Goal: Task Accomplishment & Management: Complete application form

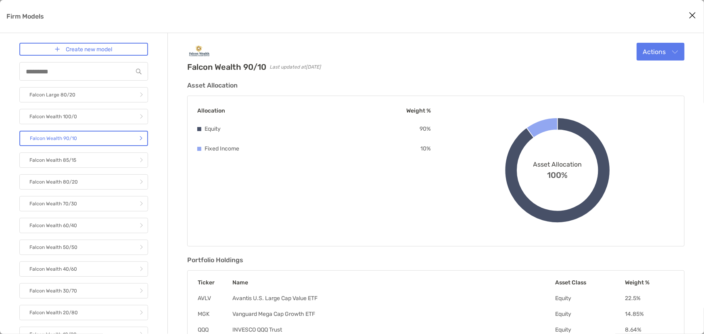
click at [691, 17] on icon "Close modal" at bounding box center [692, 15] width 7 height 10
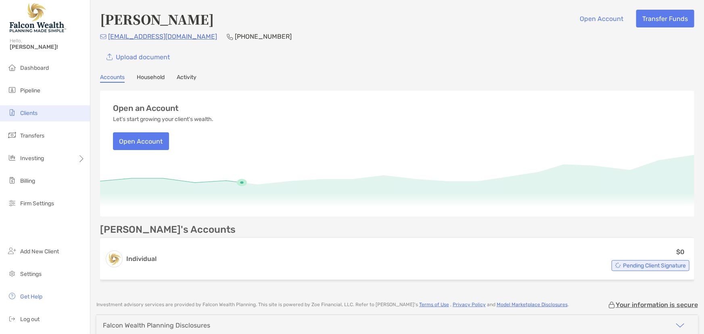
click at [33, 116] on li "Clients" at bounding box center [45, 113] width 90 height 16
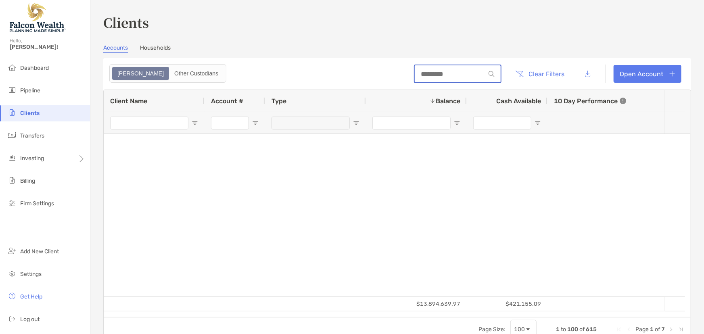
click at [443, 73] on input at bounding box center [450, 74] width 71 height 7
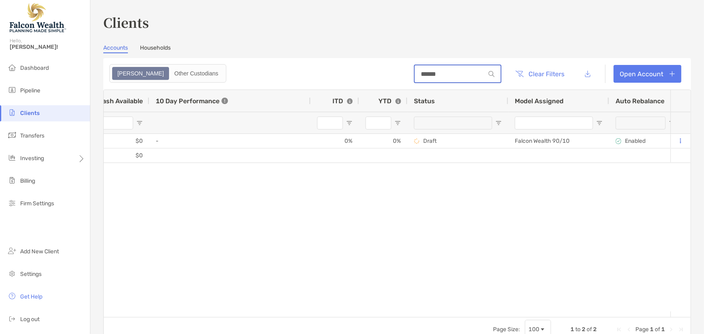
type input "******"
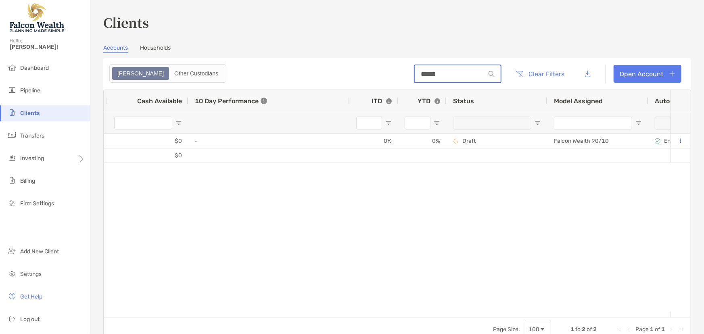
scroll to position [0, 226]
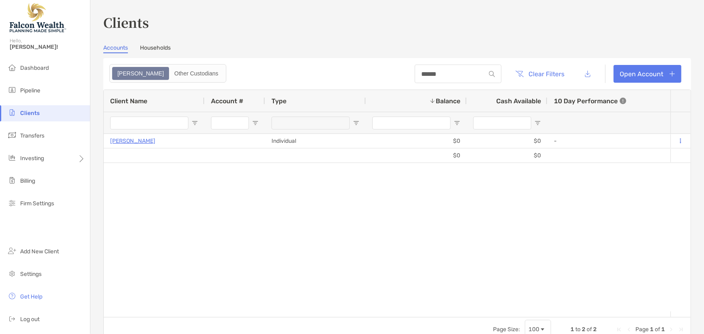
click at [142, 210] on div "Vamshi Bonala Individual $0 $0 - 0% 0% Draft Falcon Wealth 90/10 Enabled Vamshi…" at bounding box center [387, 223] width 567 height 178
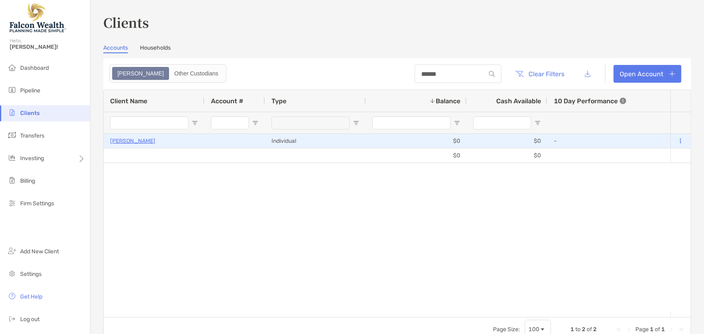
click at [680, 139] on icon at bounding box center [680, 140] width 1 height 5
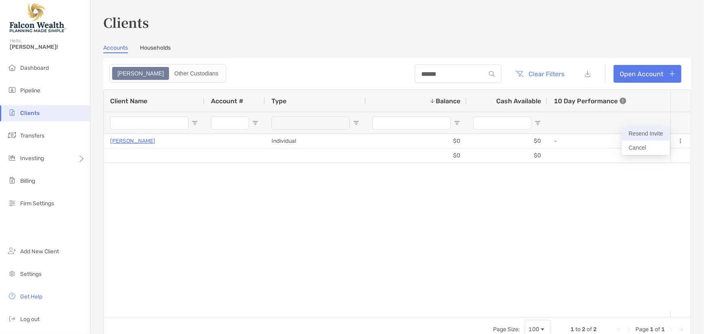
click at [645, 131] on button "Resend Invite" at bounding box center [646, 134] width 48 height 14
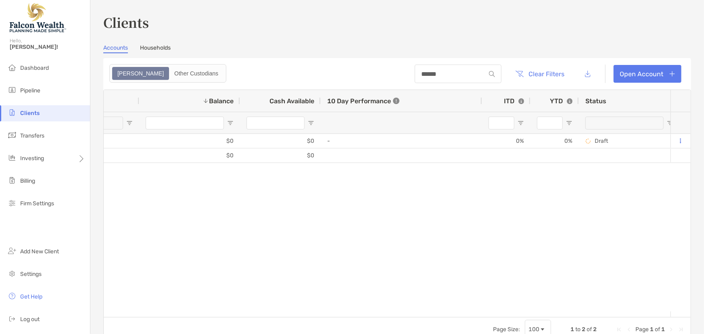
scroll to position [0, 589]
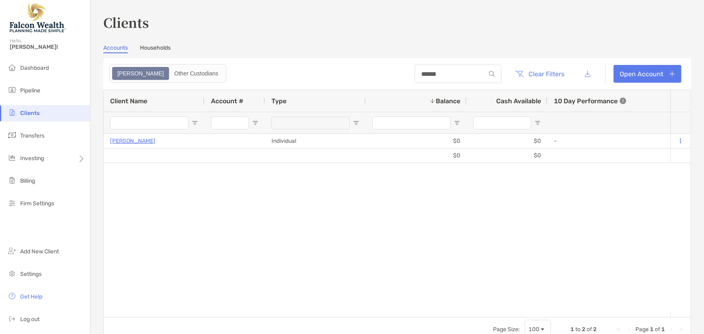
click at [207, 221] on div "Vamshi Bonala Individual $0 $0 - 0% 0% Draft Falcon Wealth 90/10 Enabled Vamshi…" at bounding box center [387, 223] width 567 height 178
click at [299, 229] on div "Vamshi Bonala Individual $0 $0 - 0% 0% Draft Falcon Wealth 90/10 Enabled Vamshi…" at bounding box center [387, 223] width 567 height 178
click at [243, 213] on div "Vamshi Bonala Individual $0 $0 - 0% 0% Draft Falcon Wealth 90/10 Enabled Vamshi…" at bounding box center [387, 223] width 567 height 178
click at [637, 73] on link "Open Account" at bounding box center [648, 74] width 68 height 18
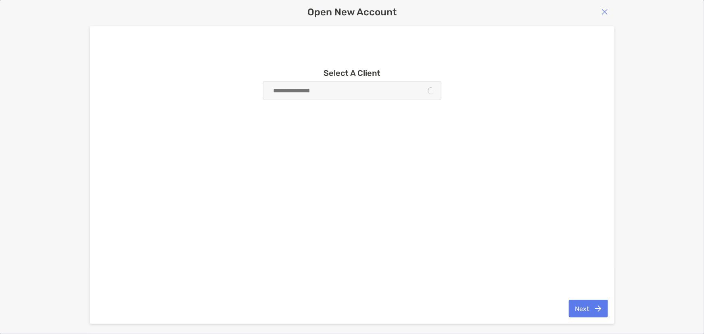
click at [332, 92] on div at bounding box center [352, 90] width 178 height 19
click at [605, 11] on img "button" at bounding box center [604, 11] width 6 height 6
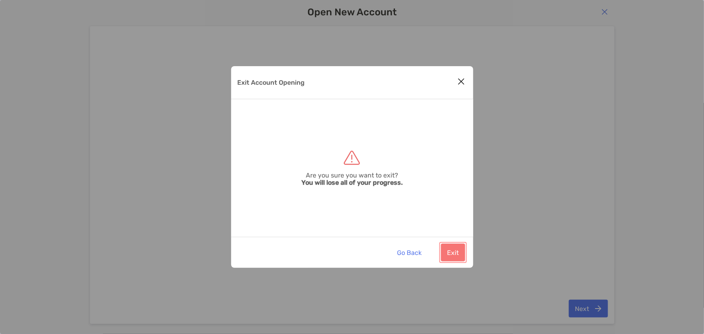
click at [456, 249] on button "Exit" at bounding box center [453, 253] width 24 height 18
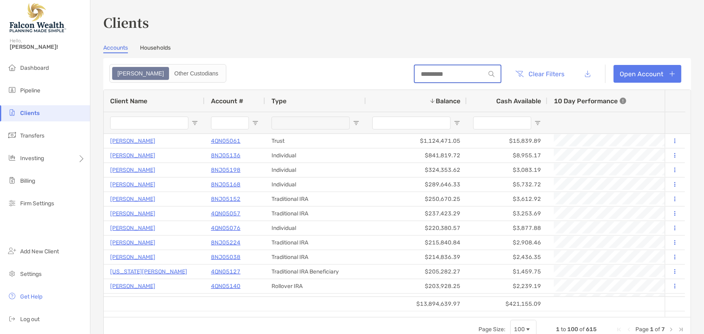
click at [433, 74] on input at bounding box center [450, 74] width 71 height 7
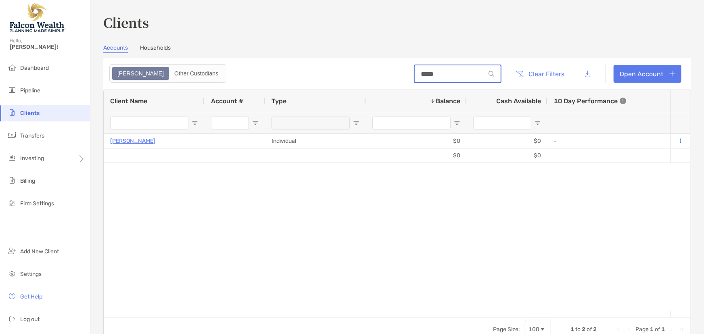
click at [415, 71] on input "*****" at bounding box center [450, 74] width 71 height 7
type input "******"
click at [291, 180] on div "Vamshi Bonala Individual $0 $0 - 0% 0% Draft Falcon Wealth 90/10 Enabled Vamshi…" at bounding box center [387, 223] width 567 height 178
click at [300, 180] on div "Vamshi Bonala Individual $0 $0 - 0% 0% Draft Falcon Wealth 90/10 Enabled Vamshi…" at bounding box center [387, 223] width 567 height 178
click at [217, 201] on div "Vamshi Bonala Individual $0 $0 - 0% 0% Draft Falcon Wealth 90/10 Enabled Vamshi…" at bounding box center [387, 223] width 567 height 178
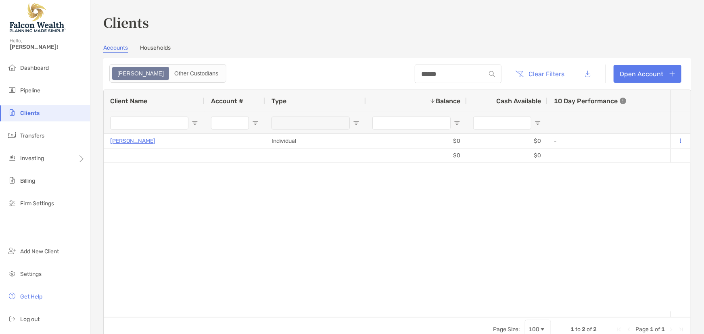
click at [259, 208] on div "Vamshi Bonala Individual $0 $0 - 0% 0% Draft Falcon Wealth 90/10 Enabled Vamshi…" at bounding box center [387, 223] width 567 height 178
click at [34, 254] on span "Add New Client" at bounding box center [39, 251] width 39 height 7
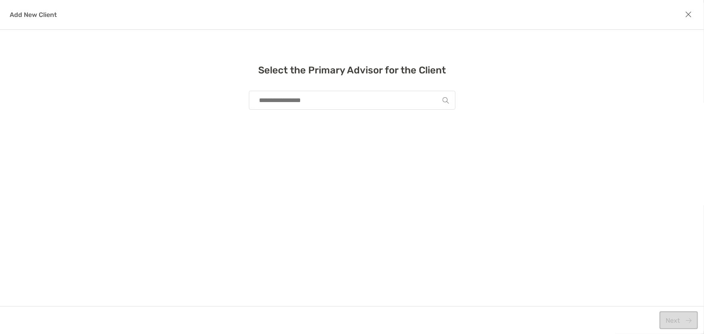
click at [286, 95] on input "modal" at bounding box center [348, 100] width 187 height 18
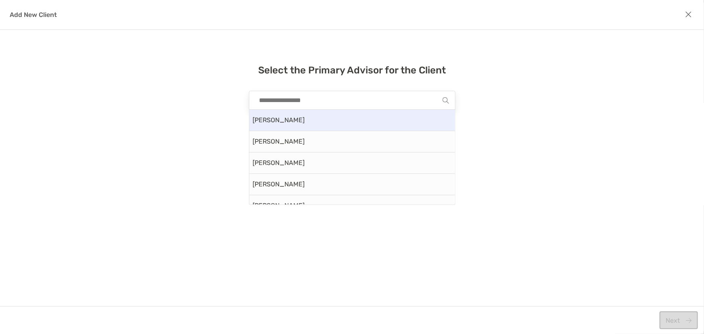
type input "*"
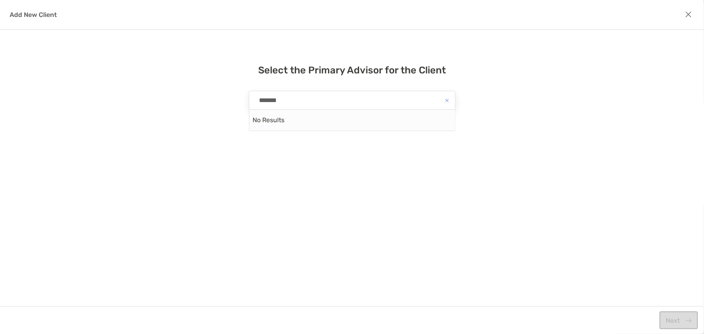
drag, startPoint x: 408, startPoint y: 98, endPoint x: 207, endPoint y: 97, distance: 201.7
click at [207, 97] on div "Select the Primary Advisor for the Client ****** No Results" at bounding box center [352, 195] width 376 height 278
click at [266, 136] on div "Select the Primary Advisor for the Client ****** No Results" at bounding box center [352, 195] width 376 height 278
drag, startPoint x: 292, startPoint y: 99, endPoint x: 179, endPoint y: 102, distance: 113.8
click at [179, 102] on div "Select the Primary Advisor for the Client ****** No Results" at bounding box center [352, 195] width 376 height 278
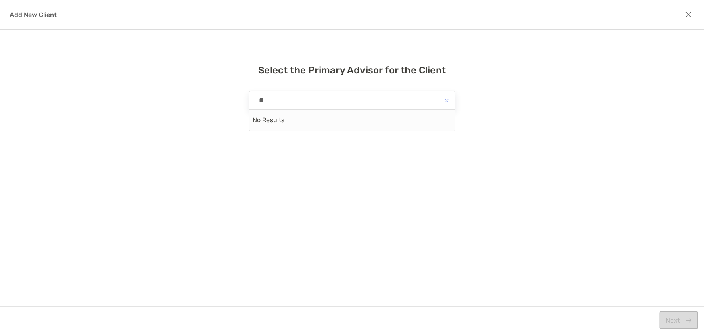
type input "*"
type input "******"
click at [301, 173] on div "Select the Primary Advisor for the Client ****** No Results" at bounding box center [352, 195] width 376 height 278
click at [689, 13] on icon "modal" at bounding box center [688, 14] width 7 height 9
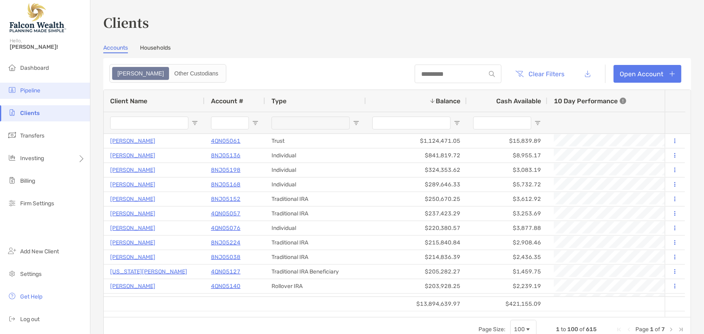
click at [36, 86] on li "Pipeline" at bounding box center [45, 91] width 90 height 16
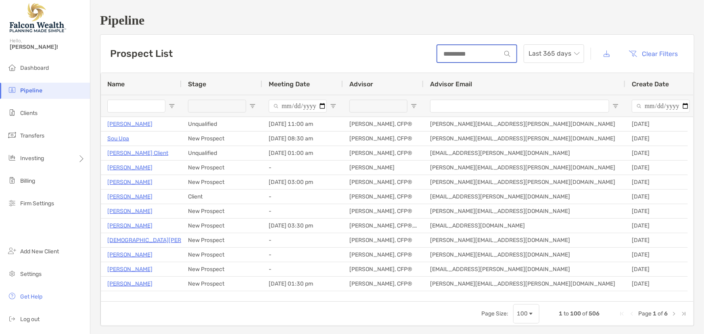
click at [462, 54] on input at bounding box center [469, 53] width 64 height 7
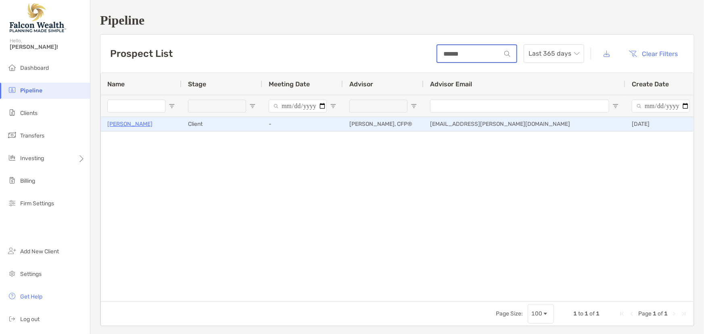
type input "******"
click at [133, 123] on p "[PERSON_NAME]" at bounding box center [129, 124] width 45 height 10
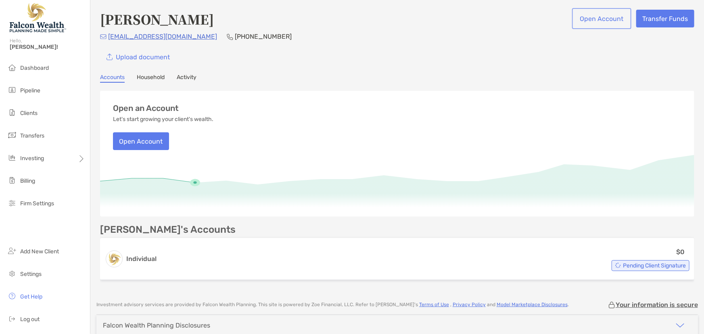
click at [596, 19] on button "Open Account" at bounding box center [602, 19] width 56 height 18
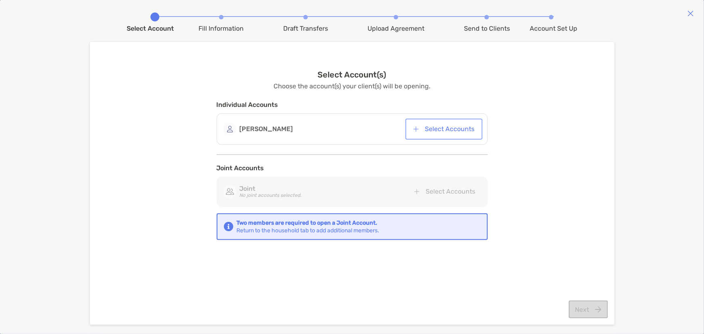
click at [445, 128] on button "Select Accounts" at bounding box center [444, 129] width 74 height 18
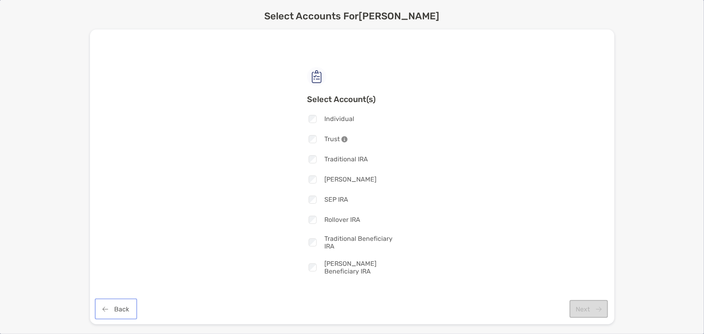
click at [113, 309] on button "Back" at bounding box center [115, 309] width 39 height 18
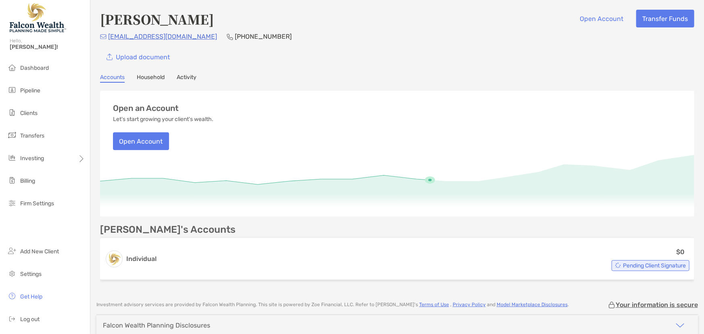
click at [147, 77] on link "Household" at bounding box center [151, 78] width 28 height 9
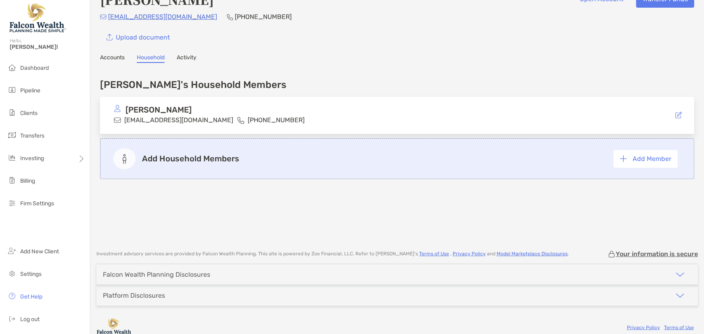
scroll to position [29, 0]
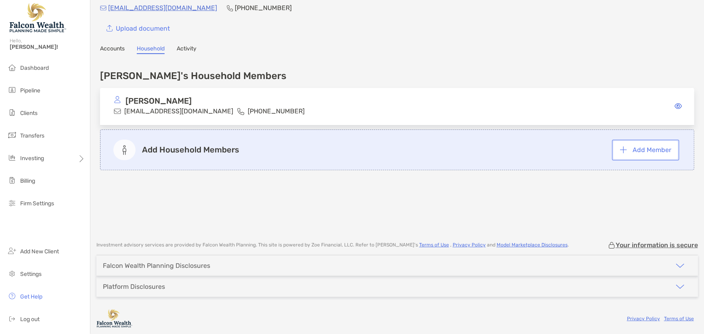
click at [654, 152] on button "Add Member" at bounding box center [646, 150] width 64 height 18
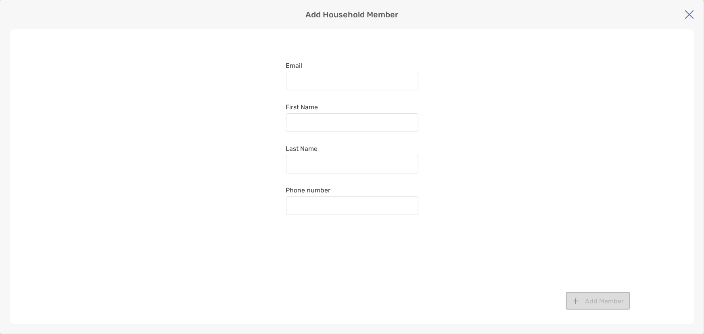
click at [328, 75] on div at bounding box center [352, 81] width 132 height 19
click at [328, 78] on input "Email" at bounding box center [352, 81] width 131 height 7
type input "**********"
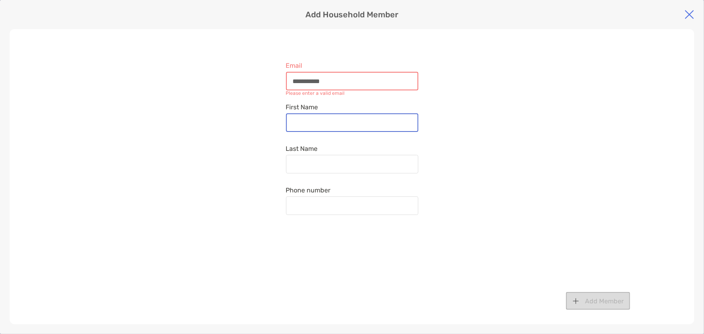
click at [320, 121] on input "First Name" at bounding box center [352, 122] width 131 height 7
type input "******"
click at [314, 158] on div at bounding box center [352, 164] width 132 height 19
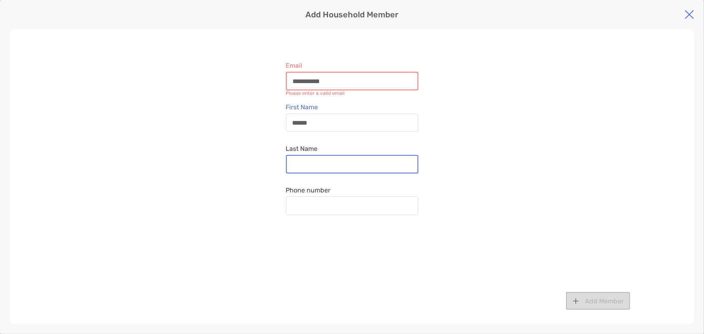
click at [314, 161] on input "Last Name" at bounding box center [352, 164] width 131 height 7
type input "*****"
click at [334, 83] on input "**********" at bounding box center [352, 81] width 131 height 7
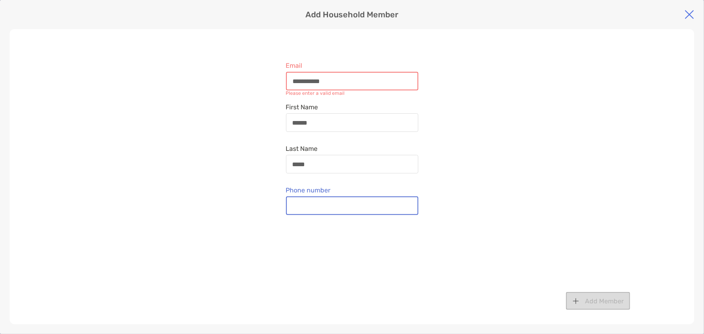
click at [313, 204] on input "Phone number" at bounding box center [352, 206] width 131 height 7
click at [343, 80] on input "**********" at bounding box center [352, 81] width 131 height 7
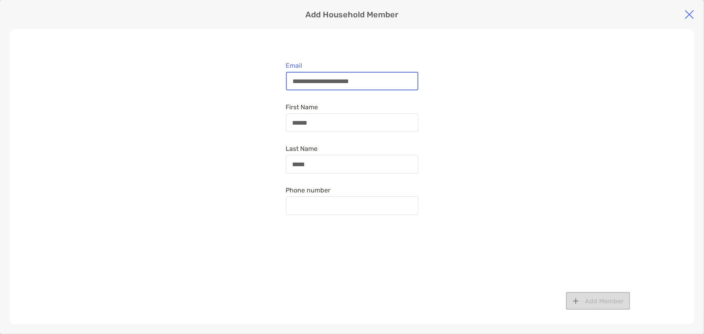
type input "**********"
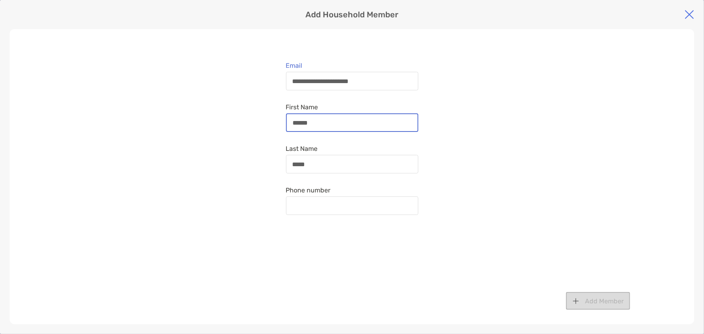
click at [318, 121] on input "******" at bounding box center [352, 122] width 131 height 7
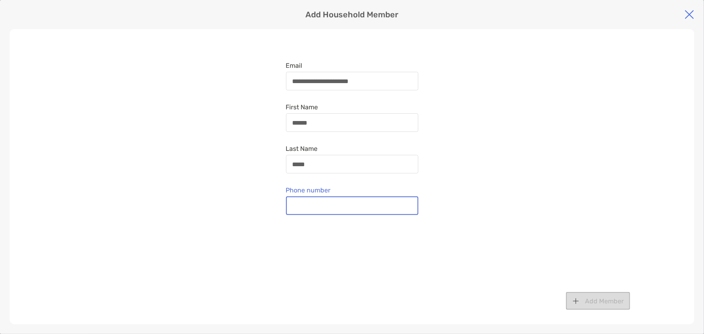
click at [305, 205] on input "Phone number" at bounding box center [352, 206] width 131 height 7
type input "**********"
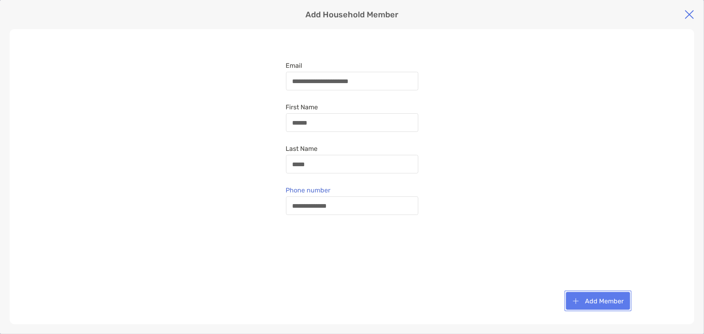
click at [591, 305] on button "Add Member" at bounding box center [598, 301] width 64 height 18
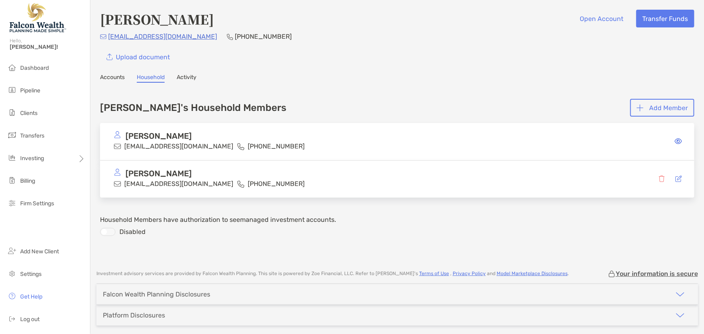
scroll to position [0, 0]
click at [606, 16] on button "Open Account" at bounding box center [602, 19] width 56 height 18
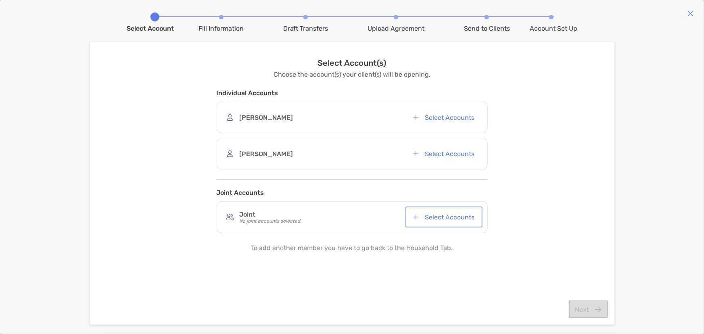
click at [451, 213] on button "Select Accounts" at bounding box center [444, 217] width 74 height 18
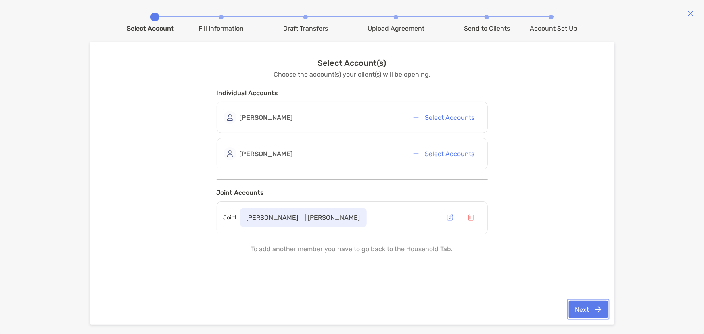
click at [578, 305] on button "Next" at bounding box center [588, 310] width 39 height 18
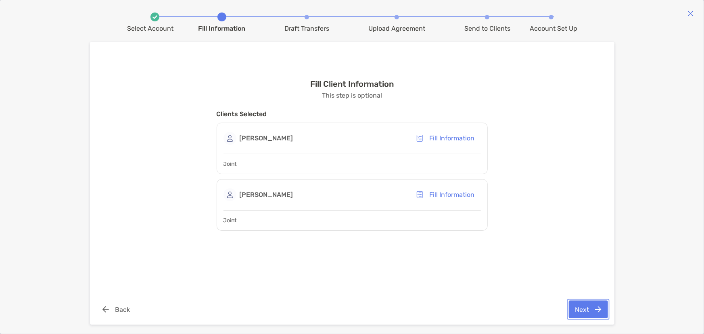
click at [583, 318] on button "Next" at bounding box center [588, 310] width 39 height 18
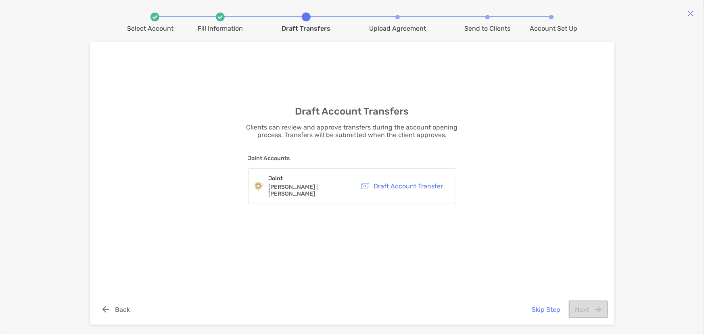
click at [582, 314] on div "Skip Step Next" at bounding box center [567, 310] width 82 height 18
click at [544, 310] on button "Skip Step" at bounding box center [546, 310] width 41 height 18
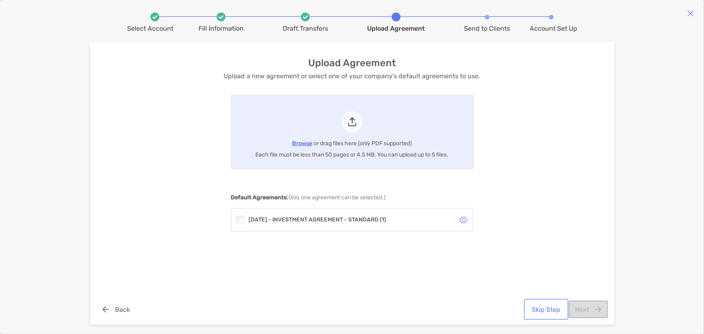
click at [549, 307] on button "Skip Step" at bounding box center [546, 310] width 41 height 18
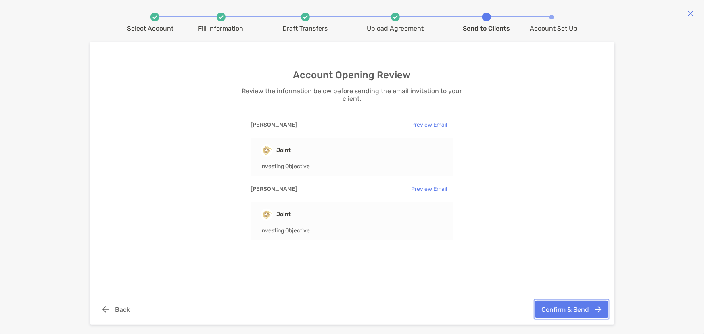
click at [564, 309] on button "Confirm & Send" at bounding box center [571, 310] width 73 height 18
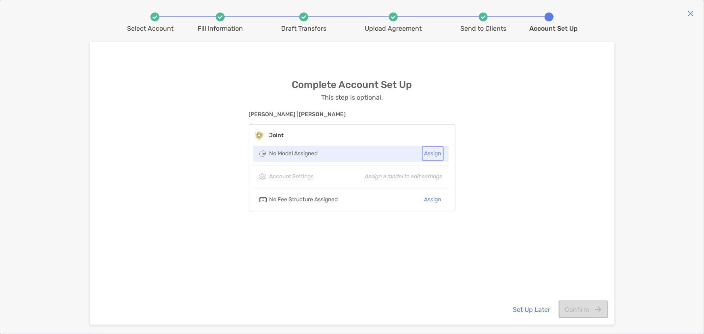
click at [434, 152] on button "Assign" at bounding box center [433, 154] width 19 height 12
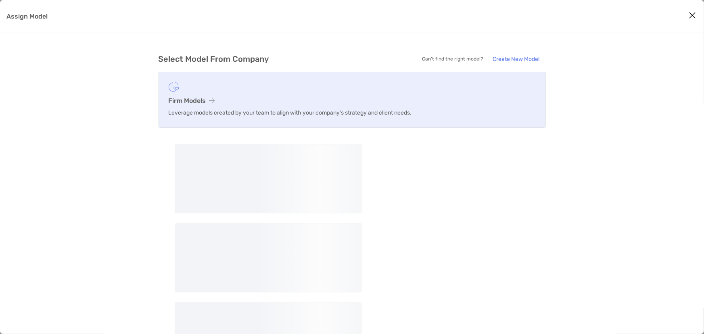
click at [192, 99] on h3 "Firm Models" at bounding box center [352, 101] width 367 height 8
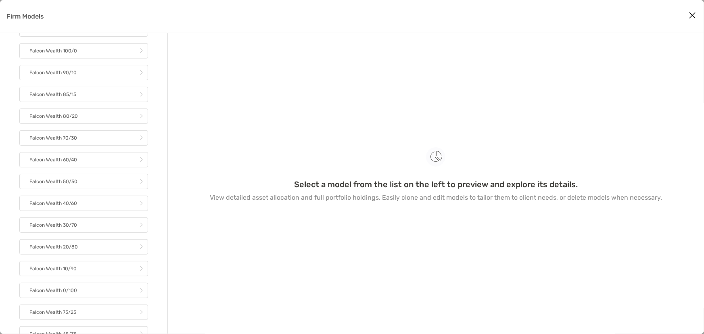
scroll to position [36, 0]
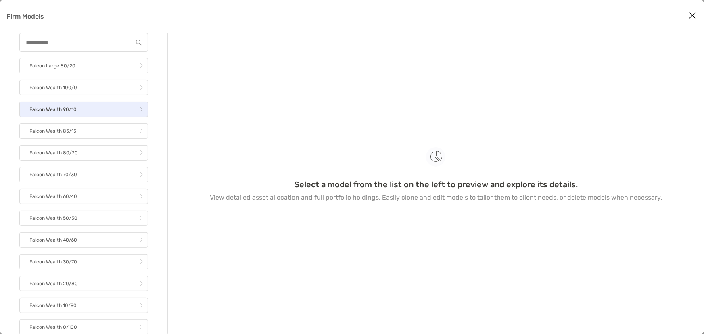
click at [64, 113] on p "Falcon Wealth 90/10" at bounding box center [52, 109] width 47 height 10
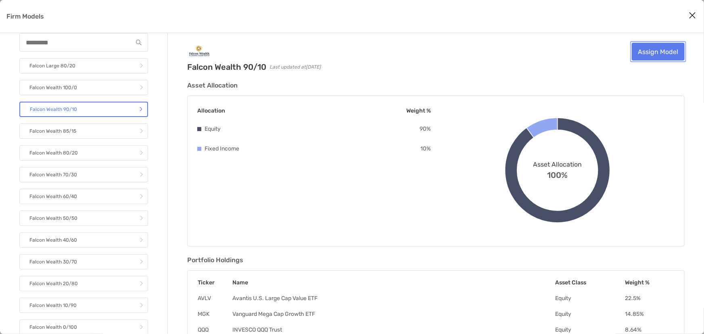
click at [652, 51] on link "Assign Model" at bounding box center [658, 52] width 53 height 18
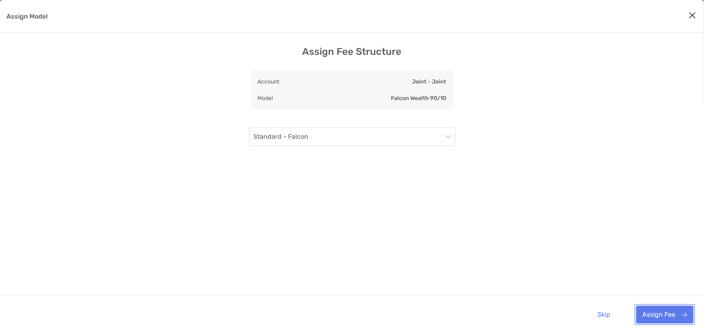
click at [668, 315] on button "Assign Fee" at bounding box center [664, 315] width 57 height 18
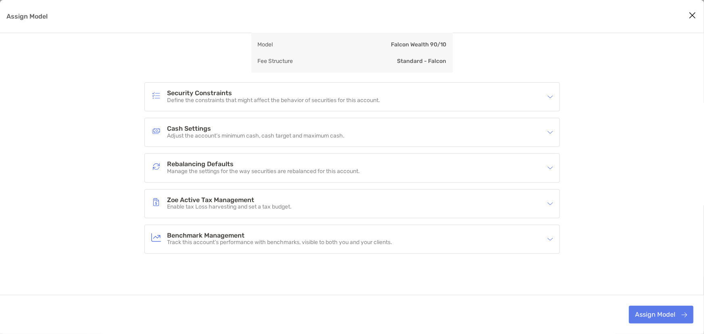
scroll to position [59, 0]
click at [647, 311] on button "Assign Model" at bounding box center [661, 315] width 65 height 18
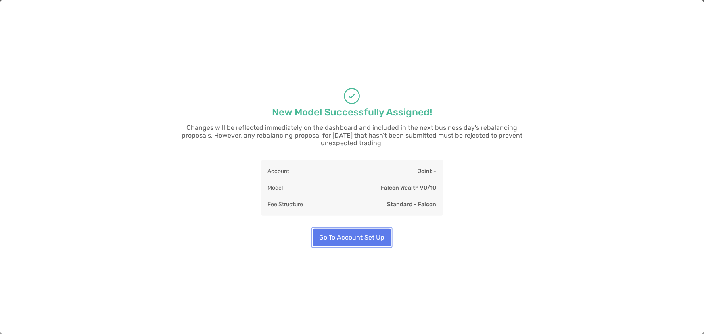
click at [359, 234] on button "Go To Account Set Up" at bounding box center [352, 238] width 78 height 18
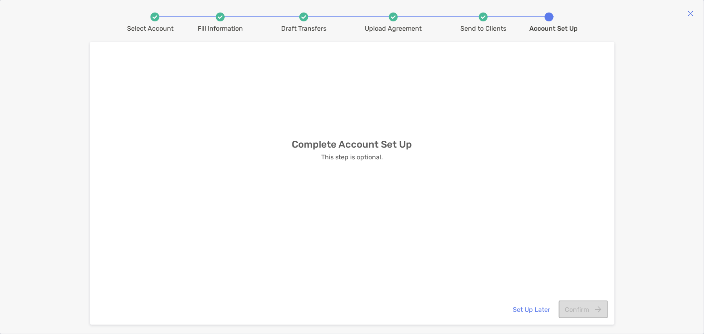
click at [343, 194] on div "Complete Account Set Up This step is optional." at bounding box center [352, 169] width 512 height 223
click at [395, 166] on div "Complete Account Set Up This step is optional." at bounding box center [352, 169] width 512 height 223
click at [368, 157] on p "This step is optional." at bounding box center [352, 157] width 62 height 8
click at [530, 311] on button "Set Up Later" at bounding box center [532, 310] width 50 height 18
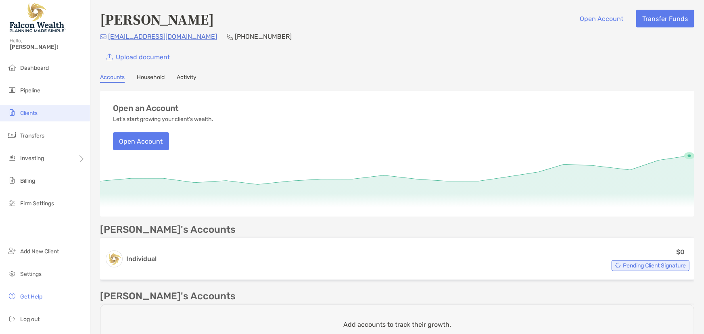
click at [30, 111] on span "Clients" at bounding box center [28, 113] width 17 height 7
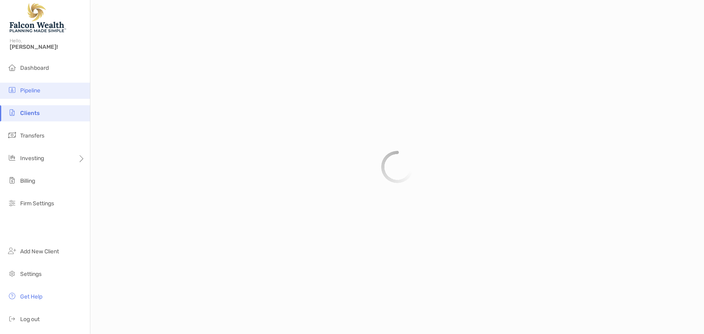
click at [29, 91] on span "Pipeline" at bounding box center [30, 90] width 20 height 7
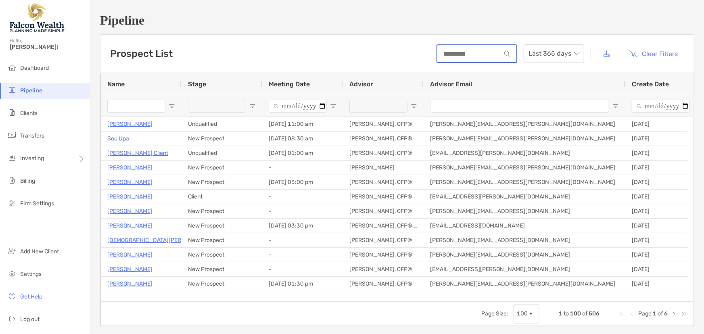
click at [461, 52] on input at bounding box center [469, 53] width 64 height 7
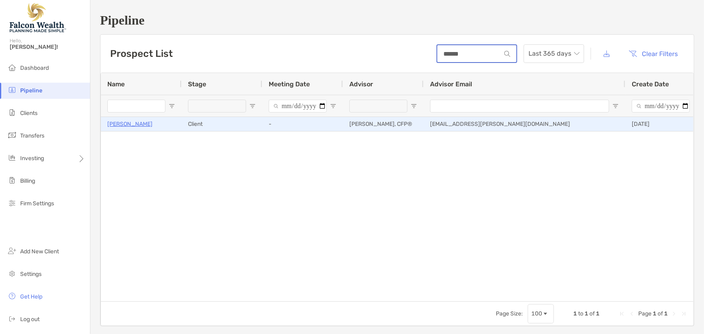
type input "******"
click at [139, 123] on p "[PERSON_NAME]" at bounding box center [129, 124] width 45 height 10
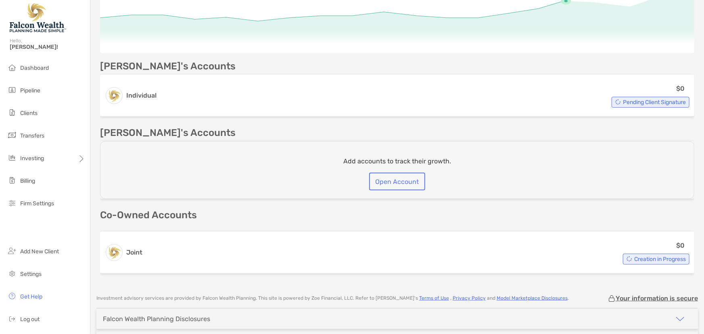
scroll to position [143, 0]
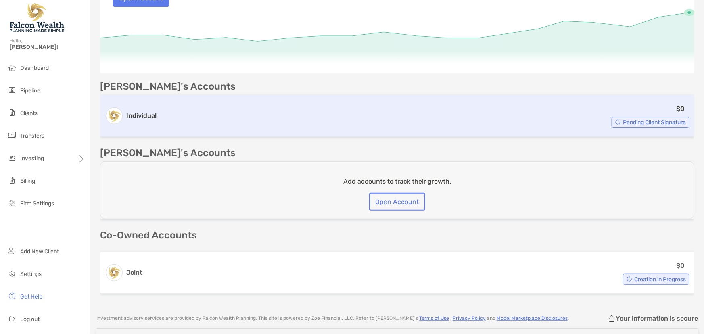
click at [158, 115] on div "Individual $0 Pending Client Signature" at bounding box center [397, 116] width 594 height 42
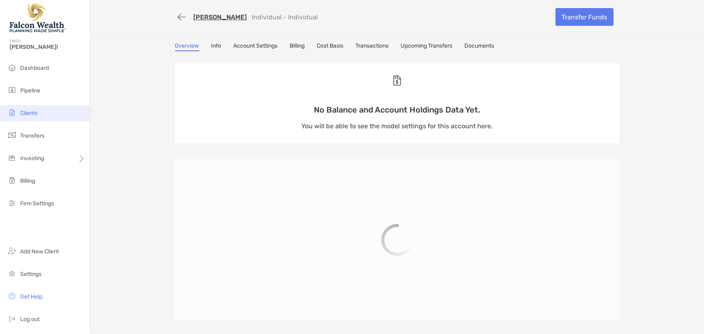
click at [33, 111] on span "Clients" at bounding box center [28, 113] width 17 height 7
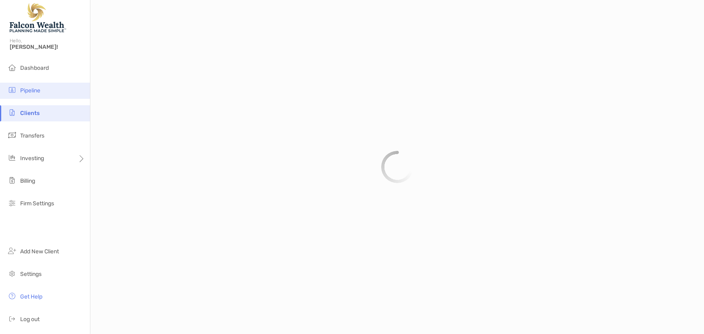
click at [35, 93] on span "Pipeline" at bounding box center [30, 90] width 20 height 7
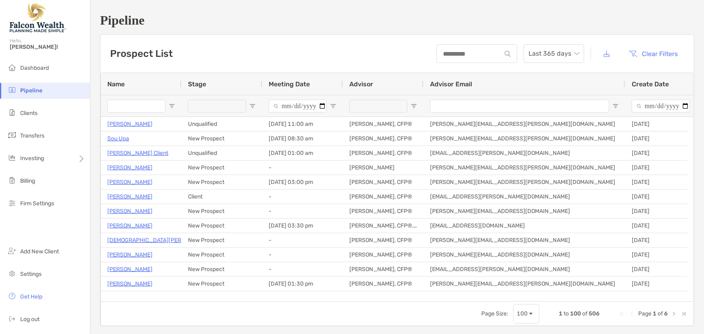
click at [448, 57] on div at bounding box center [476, 53] width 81 height 19
click at [447, 52] on input at bounding box center [469, 53] width 64 height 7
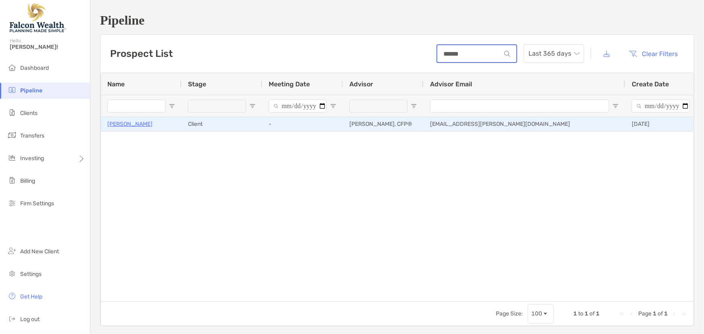
type input "******"
click at [141, 123] on p "[PERSON_NAME]" at bounding box center [129, 124] width 45 height 10
click at [133, 123] on p "[PERSON_NAME]" at bounding box center [129, 124] width 45 height 10
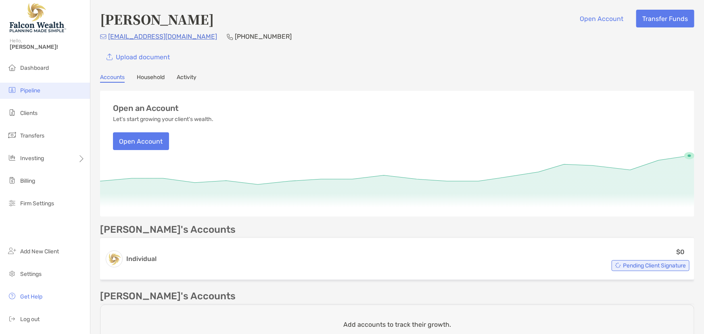
click at [30, 90] on span "Pipeline" at bounding box center [30, 90] width 20 height 7
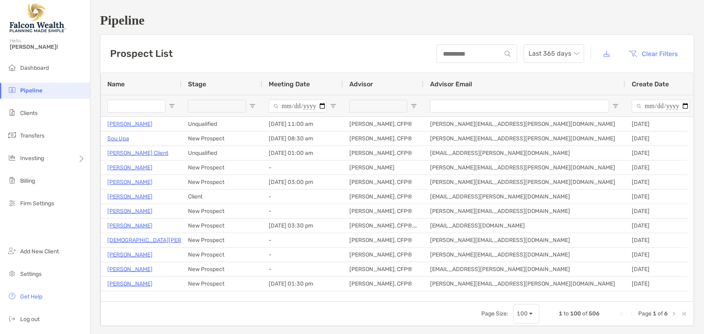
click at [445, 57] on div at bounding box center [476, 53] width 81 height 19
click at [446, 52] on input at bounding box center [469, 53] width 64 height 7
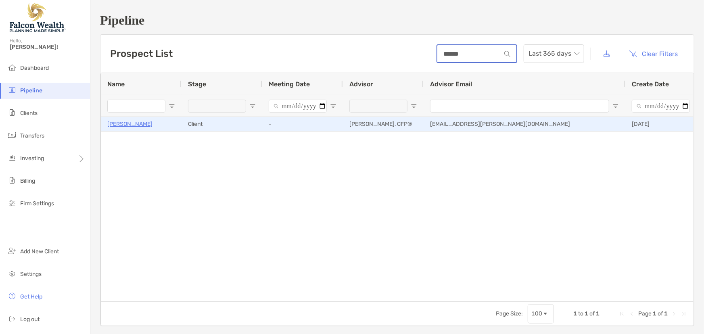
type input "******"
click at [131, 123] on p "[PERSON_NAME]" at bounding box center [129, 124] width 45 height 10
